Goal: Task Accomplishment & Management: Manage account settings

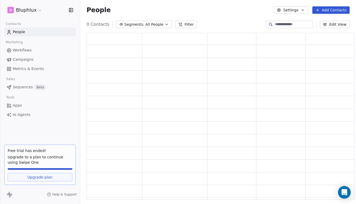
scroll to position [163, 264]
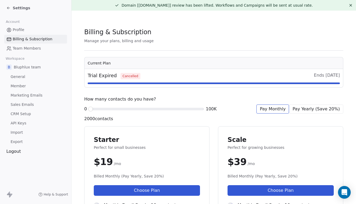
click at [9, 8] on icon at bounding box center [8, 8] width 4 height 4
click at [19, 93] on span "Marketing Emails" at bounding box center [27, 95] width 32 height 6
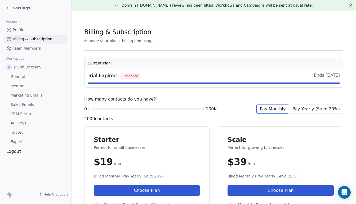
click at [19, 93] on span "Marketing Emails" at bounding box center [27, 95] width 32 height 6
